Goal: Complete application form

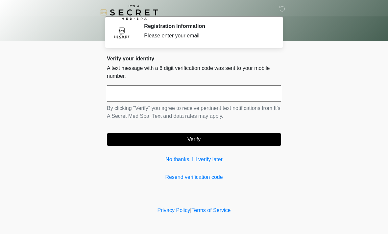
click at [183, 94] on input "text" at bounding box center [194, 93] width 174 height 16
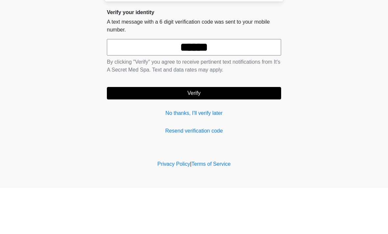
type input "******"
click at [231, 133] on button "Verify" at bounding box center [194, 139] width 174 height 12
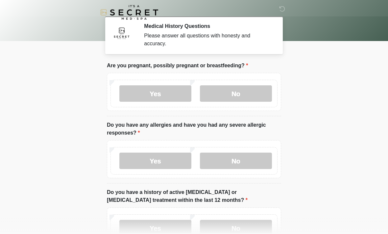
click at [246, 90] on label "No" at bounding box center [236, 93] width 72 height 16
click at [247, 162] on label "No" at bounding box center [236, 161] width 72 height 16
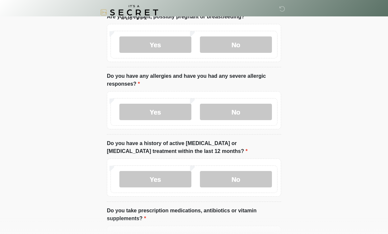
scroll to position [51, 0]
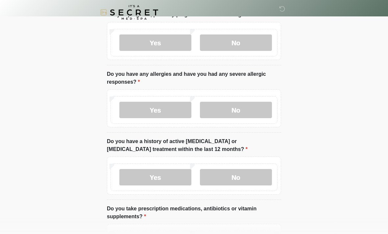
click at [238, 181] on label "No" at bounding box center [236, 177] width 72 height 16
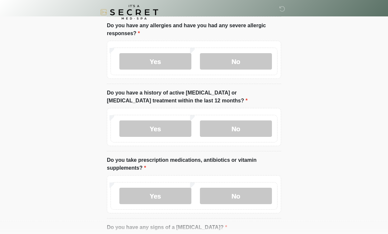
scroll to position [100, 0]
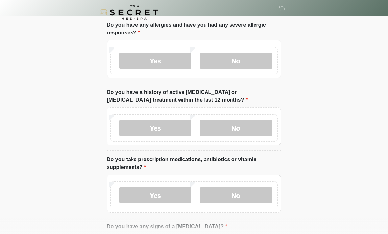
click at [165, 189] on label "Yes" at bounding box center [155, 195] width 72 height 16
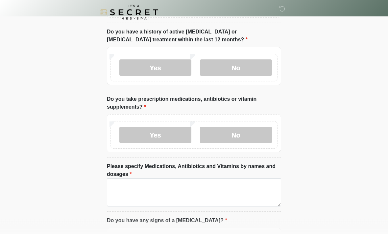
scroll to position [161, 0]
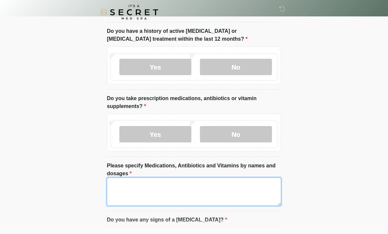
click at [180, 191] on textarea "Please specify Medications, Antibiotics and Vitamins by names and dosages" at bounding box center [194, 192] width 174 height 28
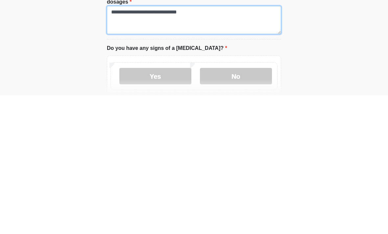
scroll to position [195, 0]
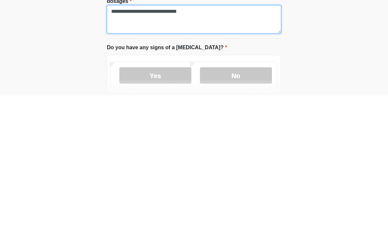
type textarea "**********"
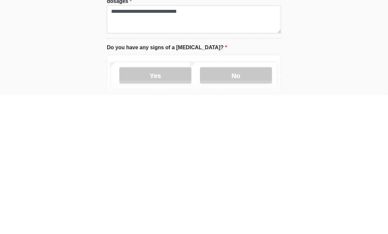
click at [239, 206] on label "No" at bounding box center [236, 214] width 72 height 16
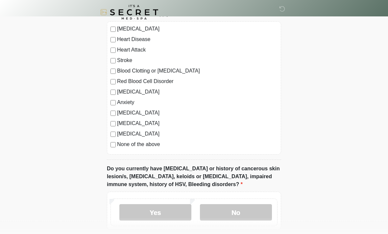
scroll to position [435, 0]
click at [117, 142] on label "None of the above" at bounding box center [197, 145] width 160 height 8
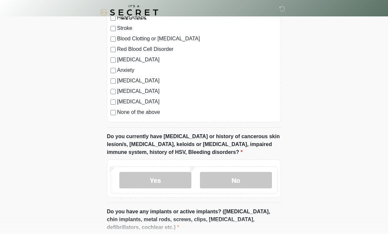
scroll to position [467, 0]
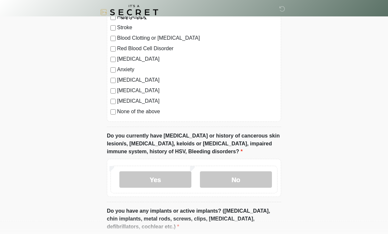
click at [237, 186] on label "No" at bounding box center [236, 180] width 72 height 16
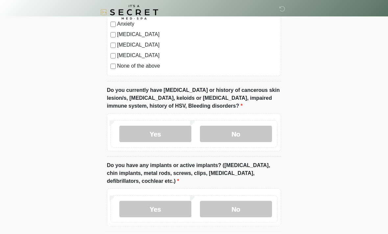
scroll to position [526, 0]
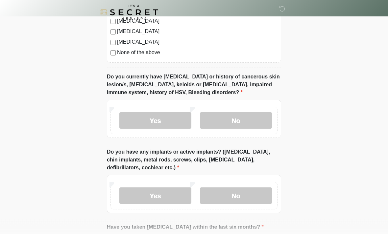
click at [236, 192] on label "No" at bounding box center [236, 196] width 72 height 16
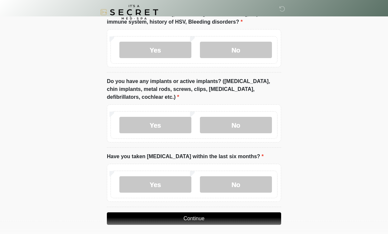
scroll to position [601, 0]
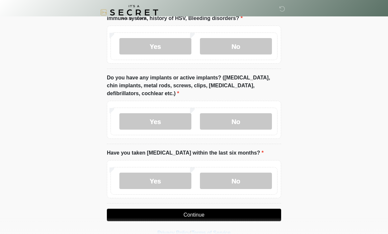
click at [229, 181] on label "No" at bounding box center [236, 181] width 72 height 16
click at [241, 210] on button "Continue" at bounding box center [194, 215] width 174 height 12
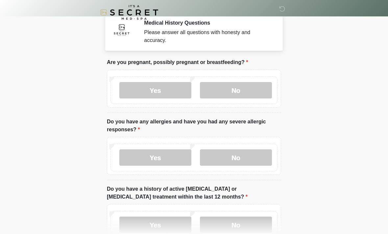
scroll to position [0, 0]
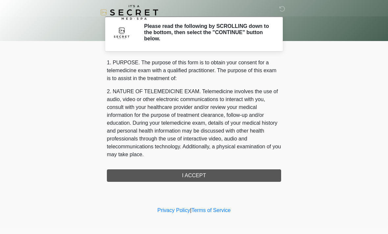
click at [228, 175] on div "1. PURPOSE. The purpose of this form is to obtain your consent for a telemedici…" at bounding box center [194, 120] width 174 height 123
click at [222, 173] on div "1. PURPOSE. The purpose of this form is to obtain your consent for a telemedici…" at bounding box center [194, 120] width 174 height 123
click at [215, 174] on div "1. PURPOSE. The purpose of this form is to obtain your consent for a telemedici…" at bounding box center [194, 120] width 174 height 123
click at [243, 170] on div "1. PURPOSE. The purpose of this form is to obtain your consent for a telemedici…" at bounding box center [194, 120] width 174 height 123
click at [238, 115] on p "2. NATURE OF TELEMEDICINE EXAM. Telemedicine involves the use of audio, video o…" at bounding box center [194, 123] width 174 height 71
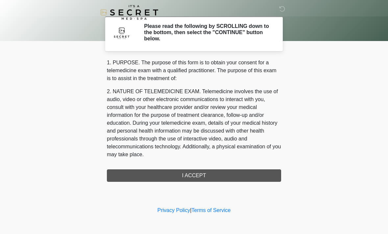
click at [236, 120] on p "2. NATURE OF TELEMEDICINE EXAM. Telemedicine involves the use of audio, video o…" at bounding box center [194, 123] width 174 height 71
click at [209, 172] on div "1. PURPOSE. The purpose of this form is to obtain your consent for a telemedici…" at bounding box center [194, 120] width 174 height 123
click at [280, 9] on icon at bounding box center [282, 9] width 6 height 6
click at [204, 175] on div "1. PURPOSE. The purpose of this form is to obtain your consent for a telemedici…" at bounding box center [194, 120] width 174 height 123
click at [224, 177] on div "1. PURPOSE. The purpose of this form is to obtain your consent for a telemedici…" at bounding box center [194, 120] width 174 height 123
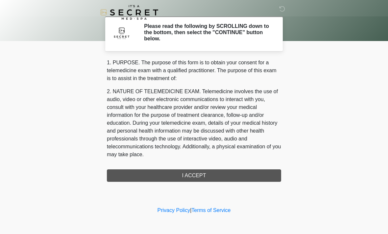
click at [237, 167] on div "1. PURPOSE. The purpose of this form is to obtain your consent for a telemedici…" at bounding box center [194, 120] width 174 height 123
click at [246, 182] on div "‎ ‎ Please read the following by SCROLLING down to the bottom, then select the …" at bounding box center [193, 103] width 197 height 192
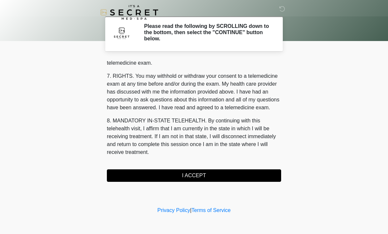
scroll to position [278, 0]
click at [211, 177] on button "I ACCEPT" at bounding box center [194, 176] width 174 height 12
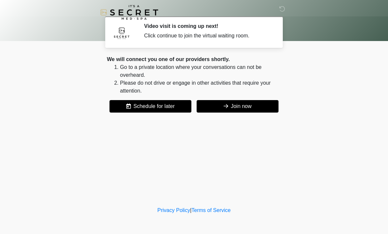
click at [255, 111] on button "Join now" at bounding box center [237, 106] width 82 height 12
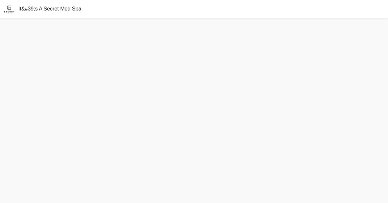
scroll to position [2, 0]
